Goal: Information Seeking & Learning: Learn about a topic

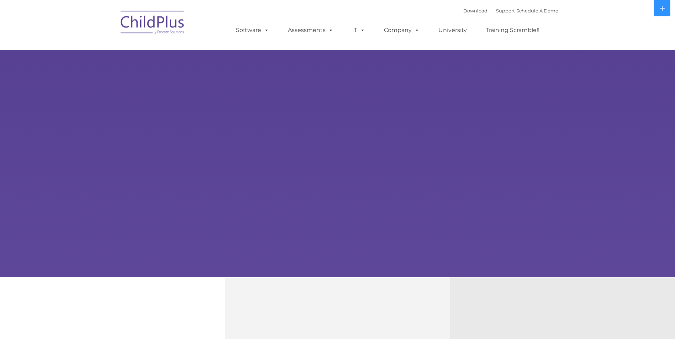
select select "MEDIUM"
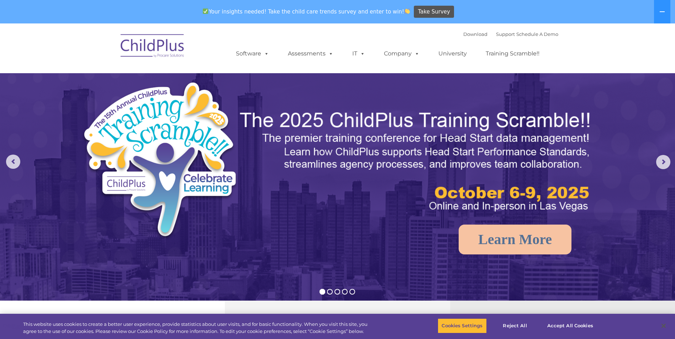
click at [165, 43] on img at bounding box center [152, 47] width 71 height 36
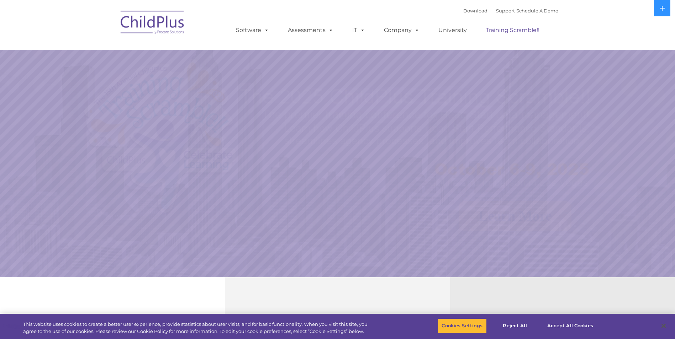
select select "MEDIUM"
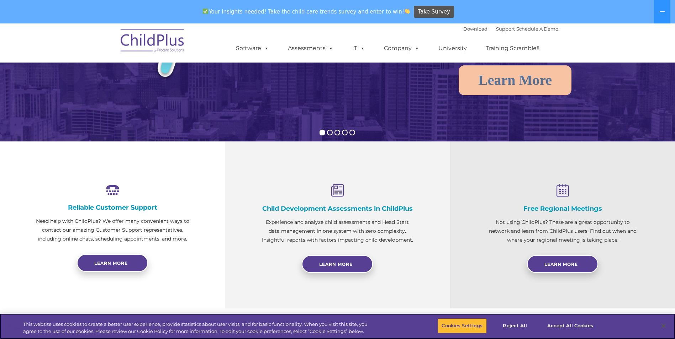
scroll to position [161, 0]
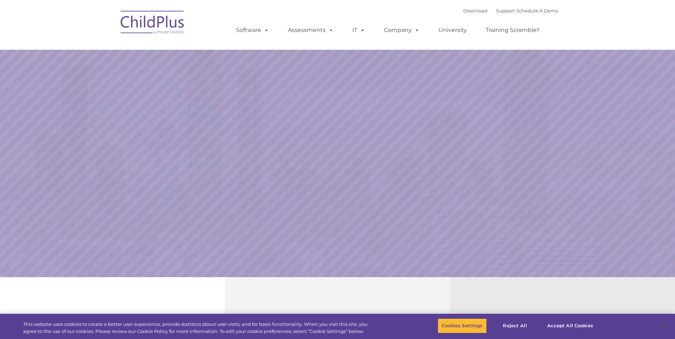
select select "MEDIUM"
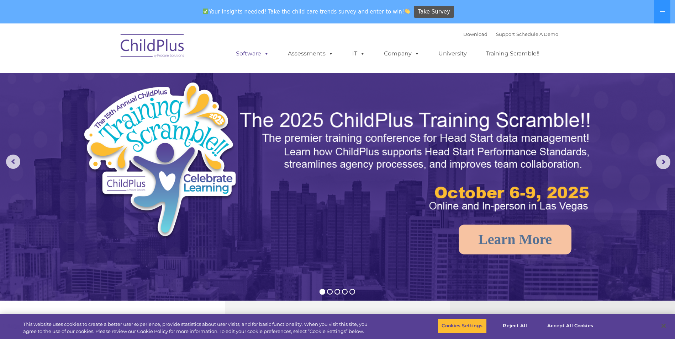
click at [238, 54] on link "Software" at bounding box center [252, 54] width 47 height 14
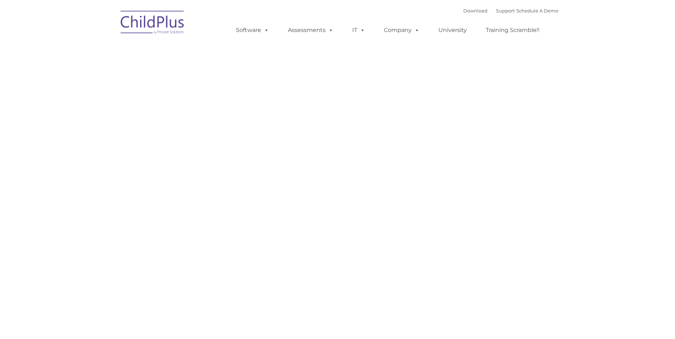
type input ""
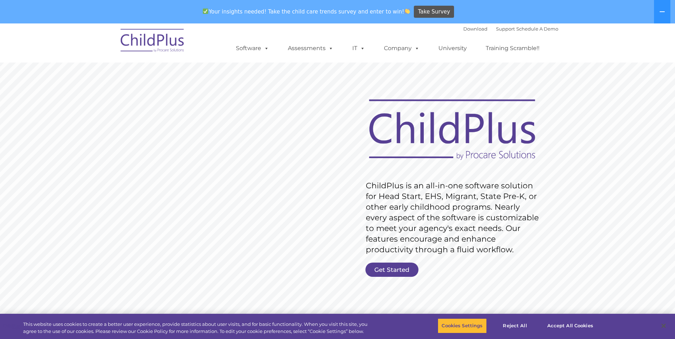
click at [400, 262] on rs-slide "Request Pricing ChildPlus is an all-in-one software solution for Head Start, EH…" at bounding box center [337, 208] width 675 height 320
click at [399, 266] on link "Get Started" at bounding box center [391, 270] width 53 height 14
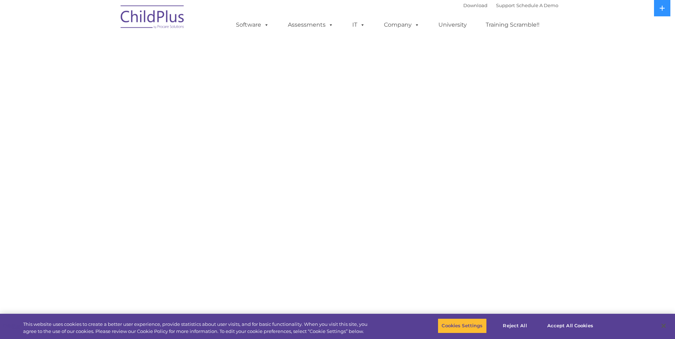
select select "MEDIUM"
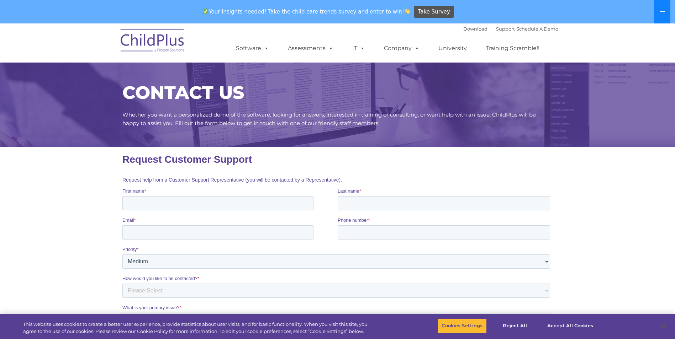
click at [662, 11] on icon at bounding box center [661, 11] width 5 height 1
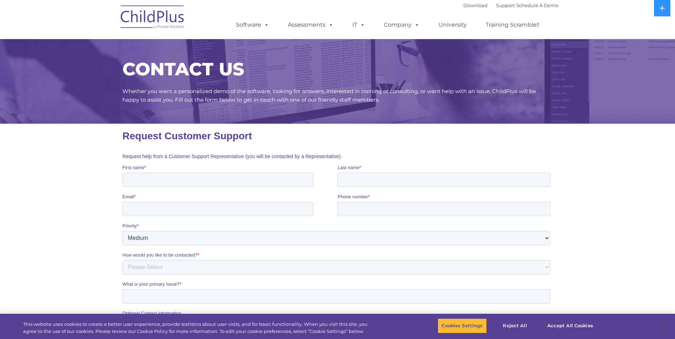
click at [174, 21] on img at bounding box center [152, 18] width 71 height 36
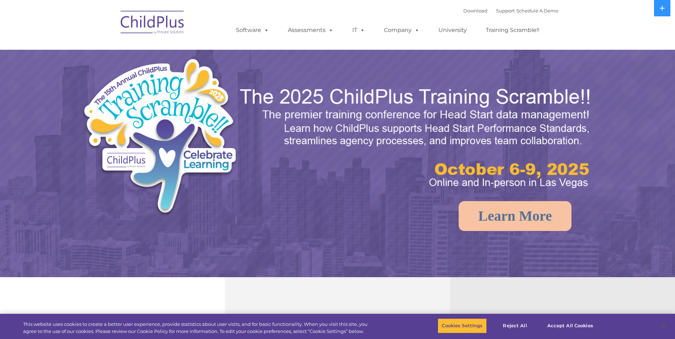
select select "MEDIUM"
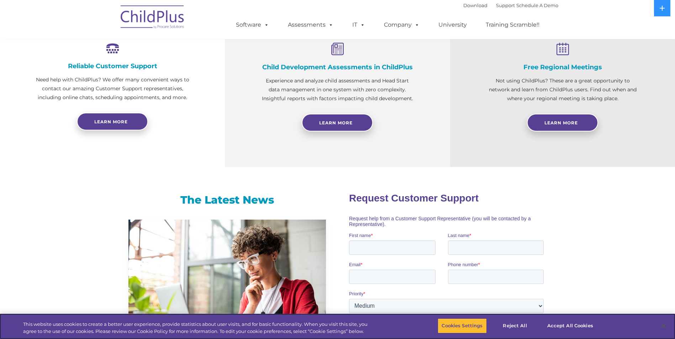
scroll to position [277, 0]
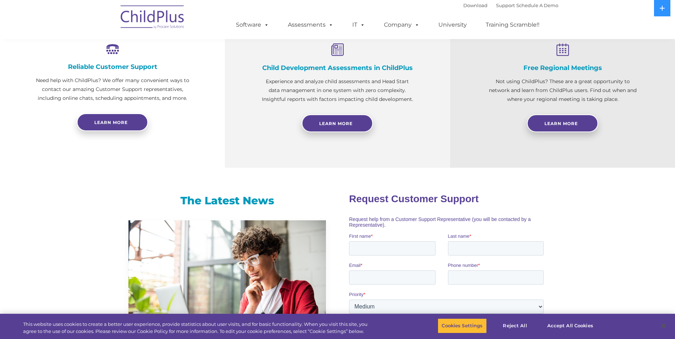
click at [473, 10] on div "Download Support | Schedule A Demo " at bounding box center [510, 5] width 95 height 11
click at [458, 20] on link "University" at bounding box center [452, 25] width 43 height 14
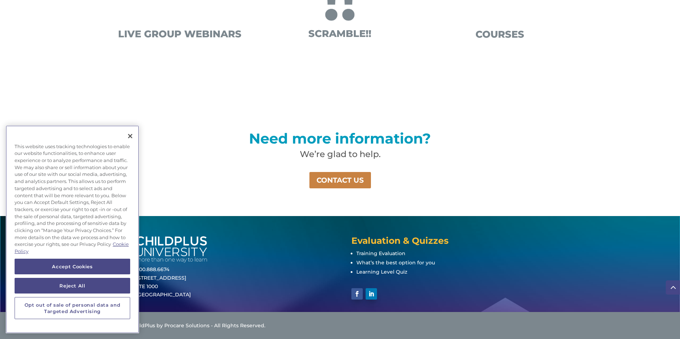
scroll to position [440, 0]
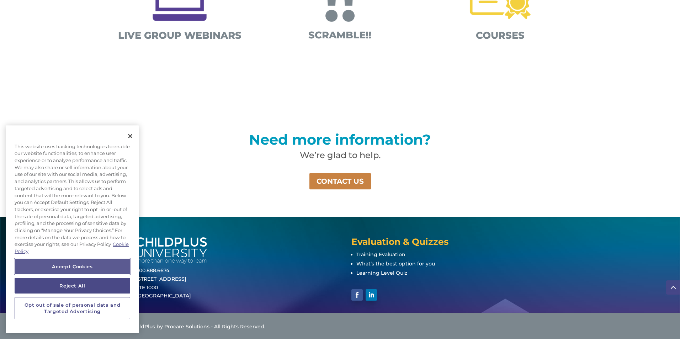
click at [86, 266] on button "Accept Cookies" at bounding box center [73, 267] width 116 height 16
